Goal: Information Seeking & Learning: Check status

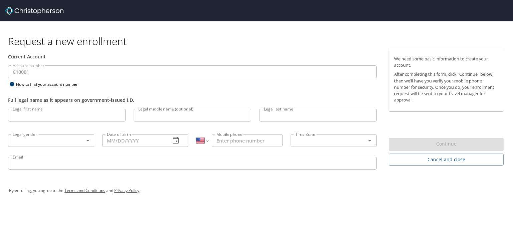
select select "US"
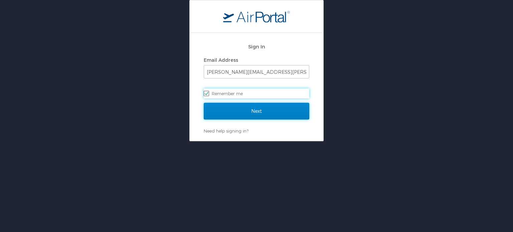
click at [232, 112] on input "Next" at bounding box center [257, 111] width 106 height 17
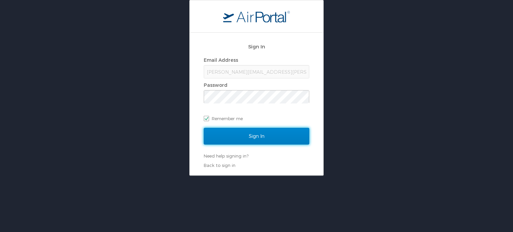
click at [269, 138] on input "Sign In" at bounding box center [257, 136] width 106 height 17
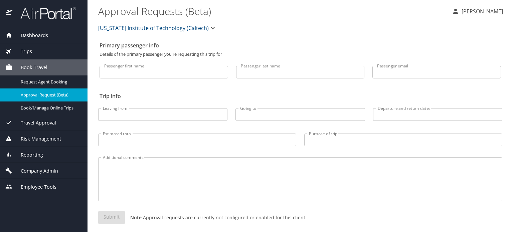
click at [44, 170] on span "Company Admin" at bounding box center [35, 170] width 46 height 7
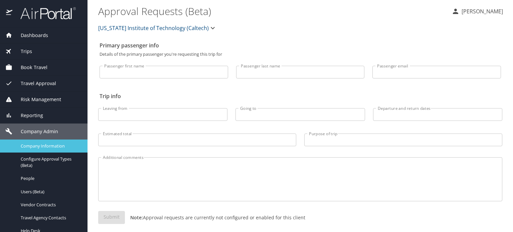
click at [44, 145] on span "Company Information" at bounding box center [50, 146] width 59 height 6
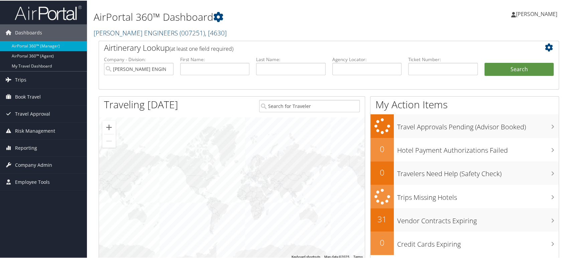
drag, startPoint x: 0, startPoint y: 0, endPoint x: 158, endPoint y: 30, distance: 161.3
click at [179, 30] on span "( 007251 )" at bounding box center [191, 32] width 25 height 9
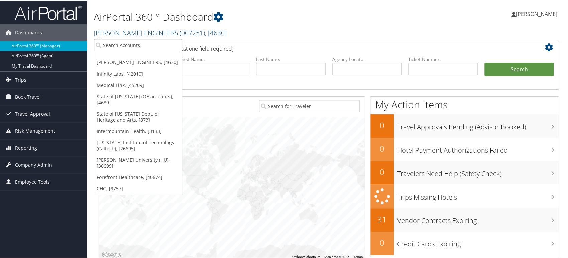
click at [119, 45] on input "search" at bounding box center [138, 44] width 88 height 12
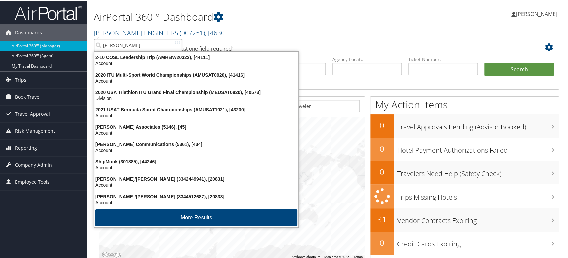
type input "shipmonk"
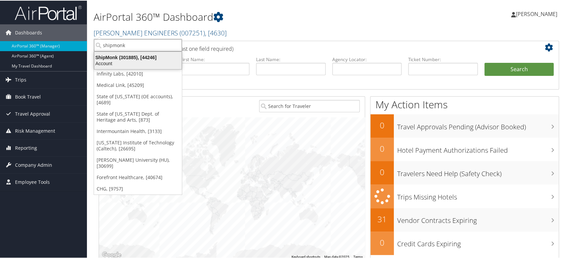
click at [129, 61] on div "Account" at bounding box center [137, 63] width 95 height 6
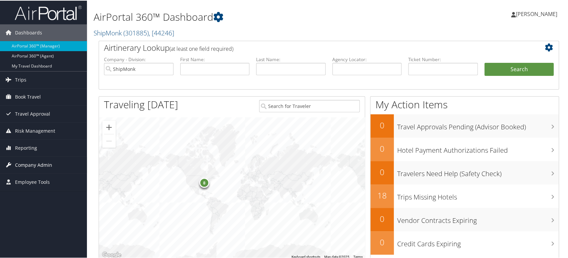
click at [31, 164] on span "Company Admin" at bounding box center [33, 164] width 37 height 17
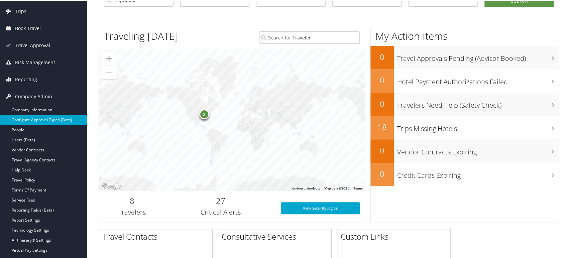
scroll to position [74, 0]
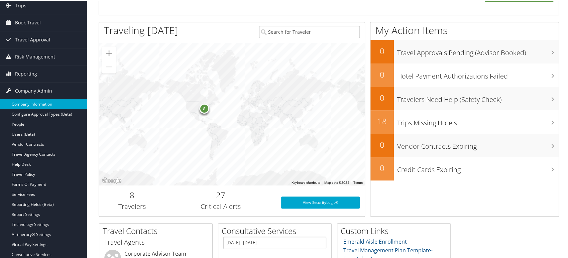
click at [39, 103] on link "Company Information" at bounding box center [43, 104] width 87 height 10
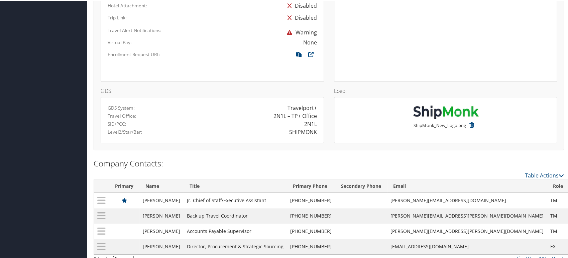
scroll to position [461, 0]
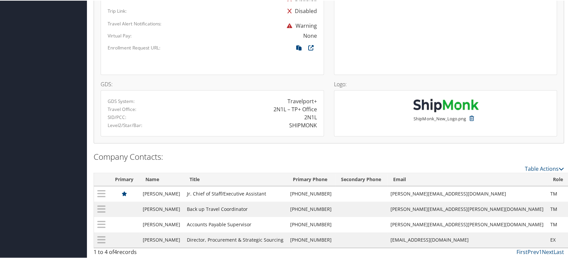
click at [293, 124] on div "SHIPMONK" at bounding box center [303, 125] width 28 height 8
copy div "SHIPMONK"
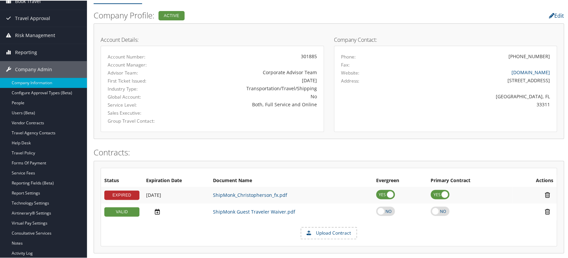
scroll to position [0, 0]
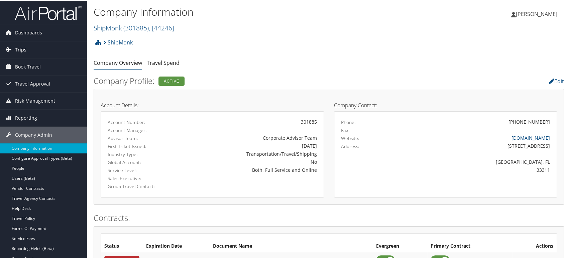
click at [19, 47] on span "Trips" at bounding box center [20, 49] width 11 height 17
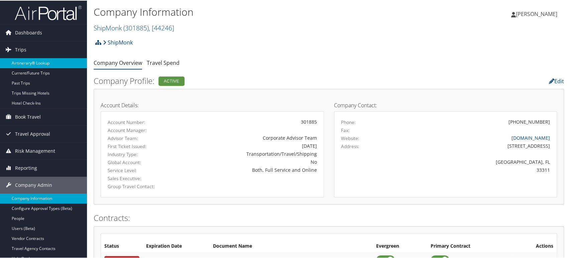
click at [41, 60] on link "Airtinerary® Lookup" at bounding box center [43, 62] width 87 height 10
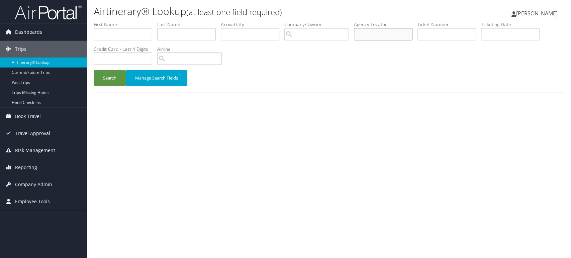
click at [378, 36] on input "text" at bounding box center [383, 34] width 58 height 12
paste input "D996B7"
click at [111, 81] on button "Search" at bounding box center [110, 78] width 32 height 16
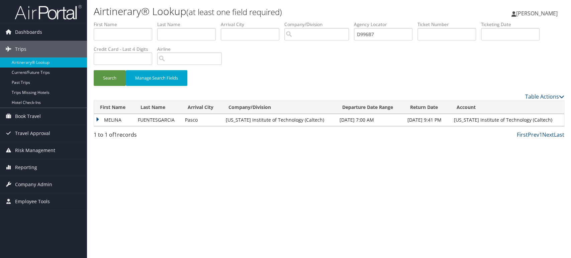
click at [106, 121] on td "MELINA" at bounding box center [114, 120] width 40 height 12
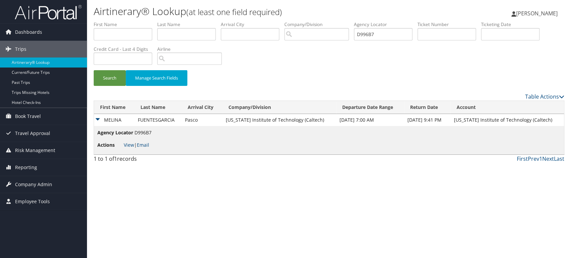
click at [122, 143] on li "Actions View | Email" at bounding box center [124, 145] width 54 height 12
click at [125, 144] on link "View" at bounding box center [129, 145] width 10 height 6
drag, startPoint x: 393, startPoint y: 35, endPoint x: 193, endPoint y: 32, distance: 200.2
click at [203, 21] on ul "First Name Last Name Departure City Arrival City Company/Division Airport/City …" at bounding box center [329, 21] width 470 height 0
paste input "8DG1"
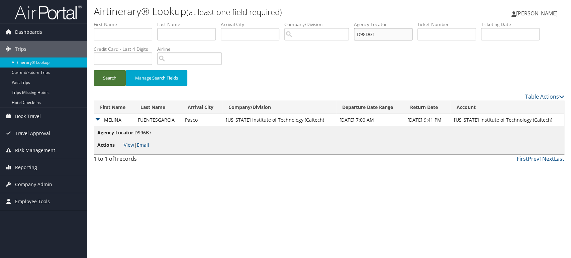
type input "D98DG1"
click at [99, 82] on button "Search" at bounding box center [110, 78] width 32 height 16
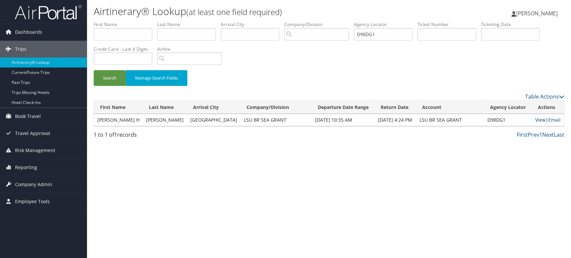
click at [537, 121] on link "View" at bounding box center [540, 120] width 10 height 6
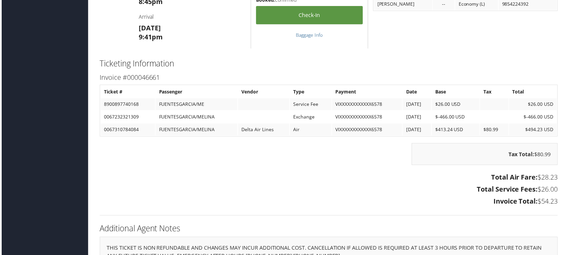
scroll to position [858, 0]
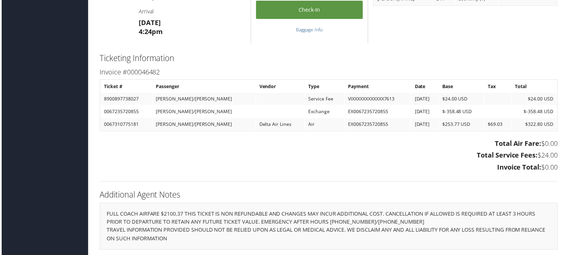
scroll to position [791, 0]
click at [287, 165] on h3 "Invoice Total: $0.00" at bounding box center [329, 168] width 460 height 9
click at [122, 111] on td "0067235720855" at bounding box center [125, 112] width 51 height 12
copy td "0067235720855"
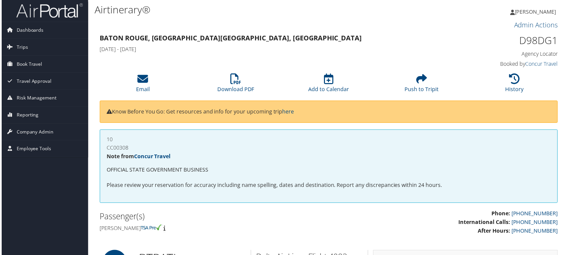
scroll to position [0, 0]
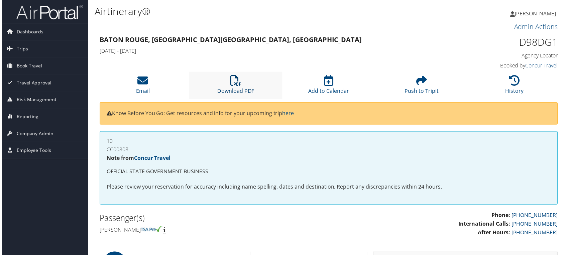
click at [232, 85] on icon at bounding box center [235, 81] width 11 height 11
